Goal: Register for event/course

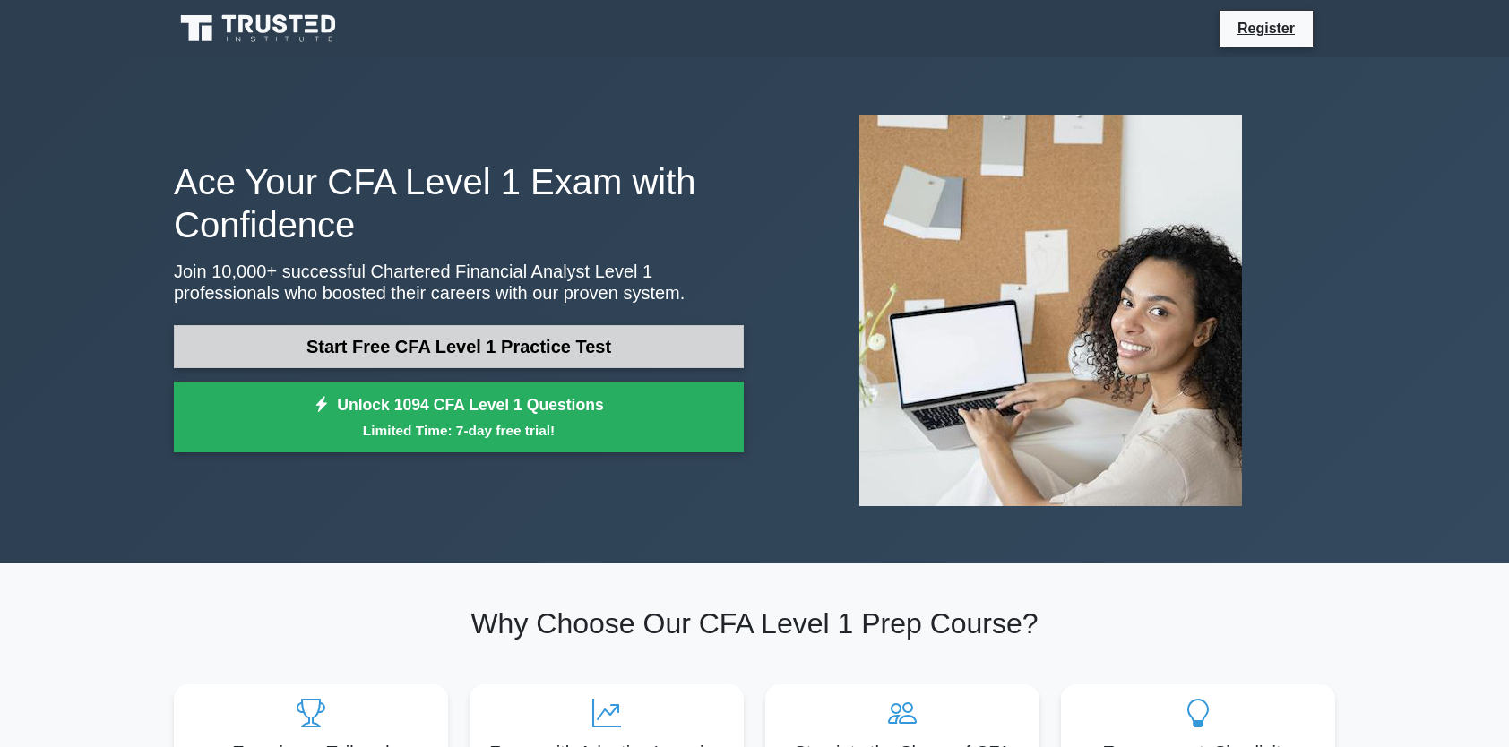
click at [525, 349] on link "Start Free CFA Level 1 Practice Test" at bounding box center [459, 346] width 570 height 43
